Goal: Transaction & Acquisition: Download file/media

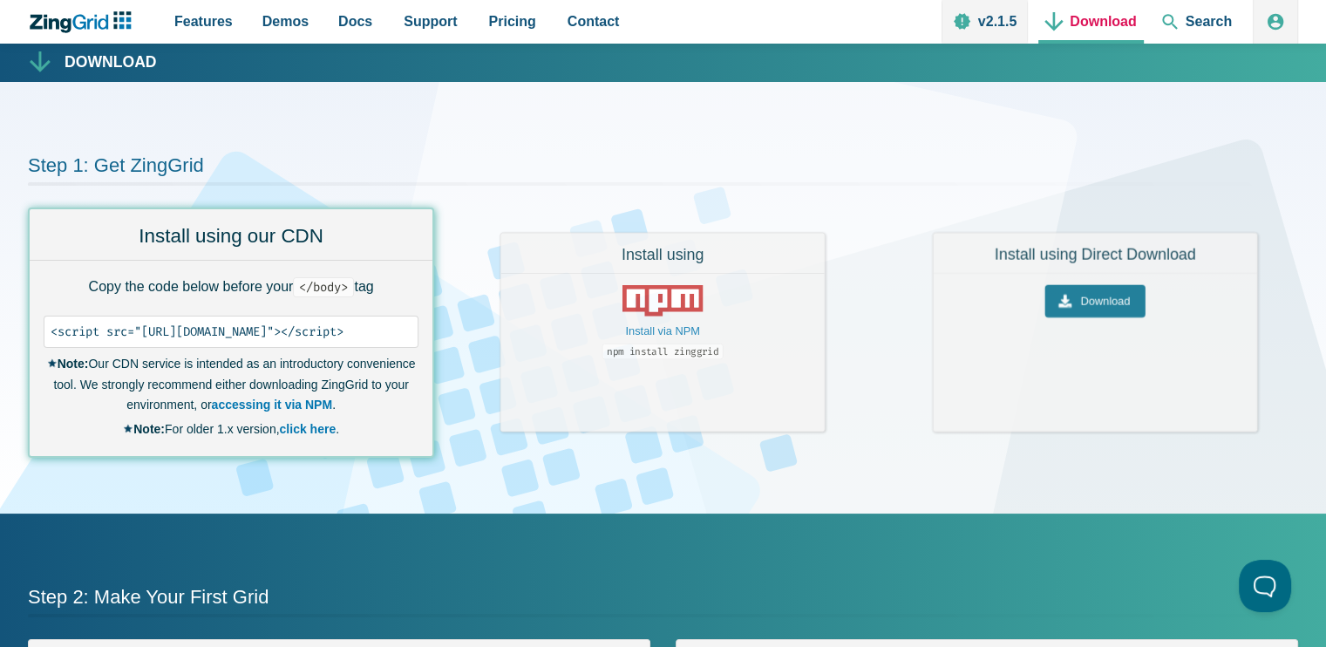
click at [1102, 17] on link "Download" at bounding box center [1091, 22] width 105 height 44
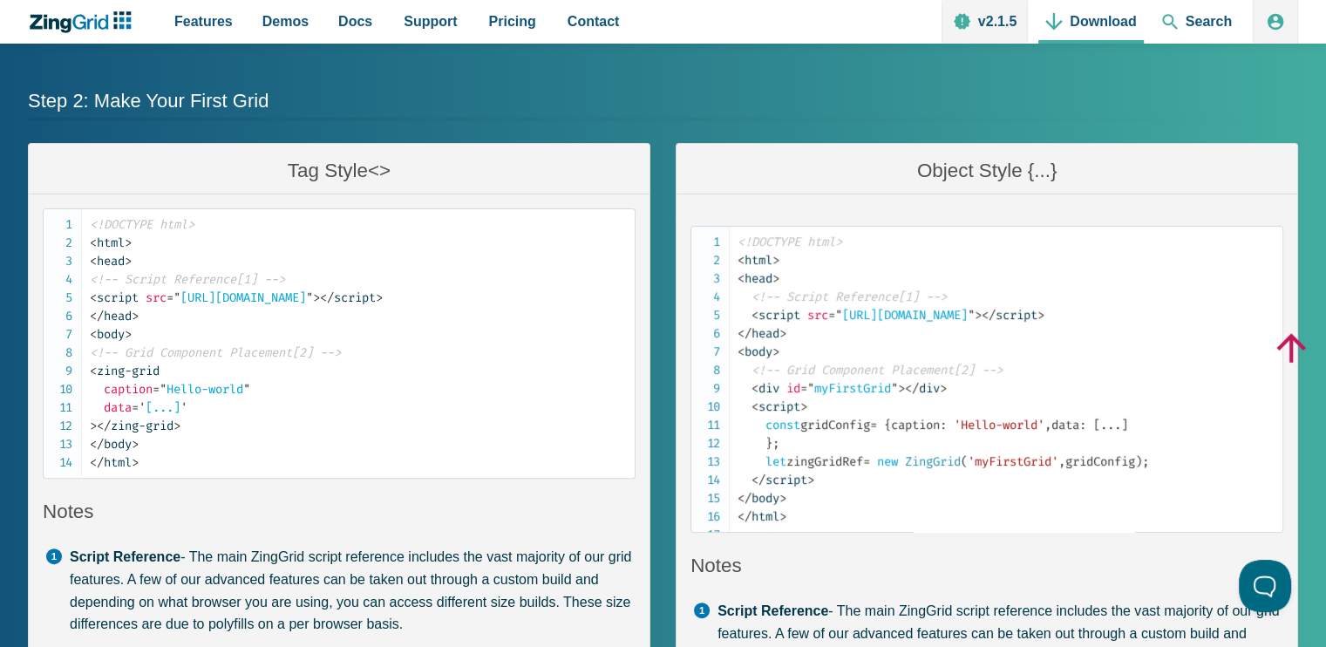
scroll to position [174, 0]
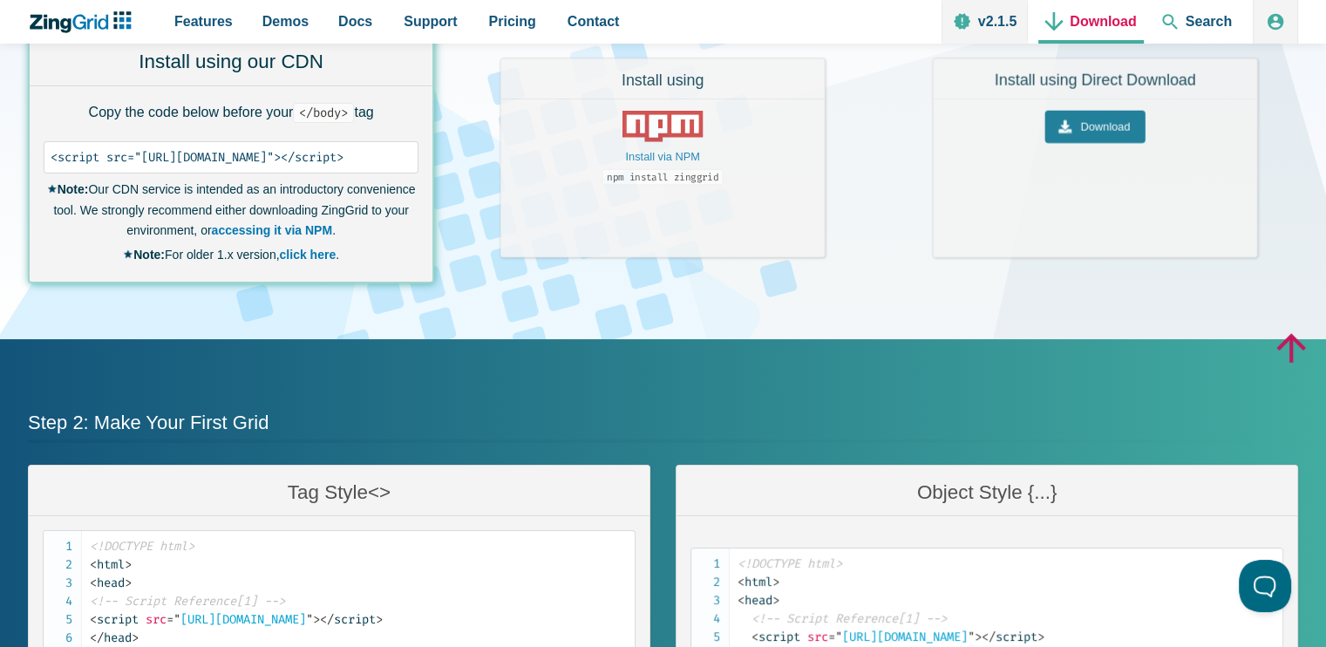
click at [1093, 14] on link "Download" at bounding box center [1091, 22] width 105 height 44
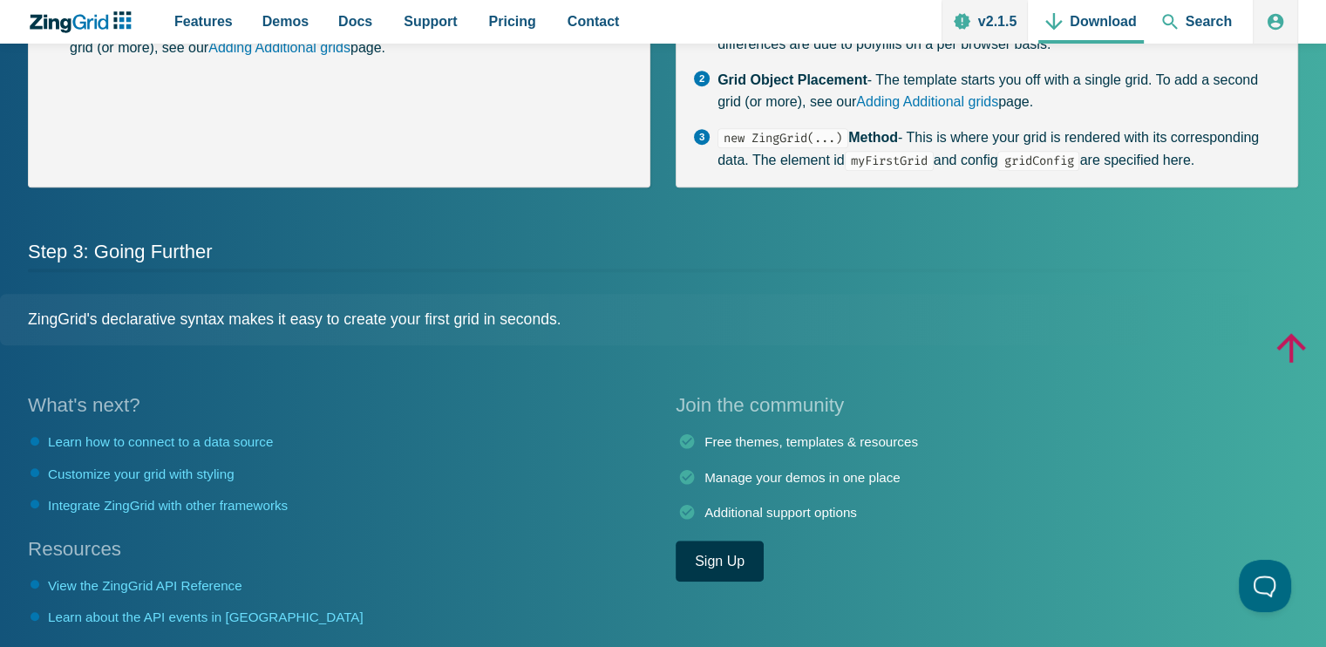
scroll to position [1005, 0]
